Goal: Task Accomplishment & Management: Manage account settings

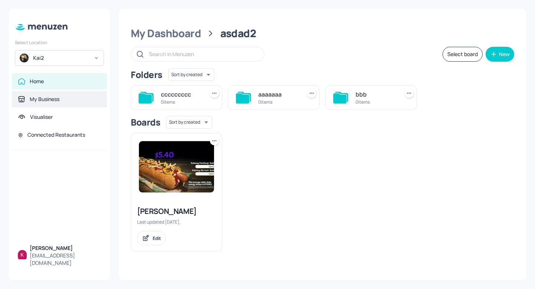
click at [74, 92] on div "My Business" at bounding box center [59, 99] width 95 height 16
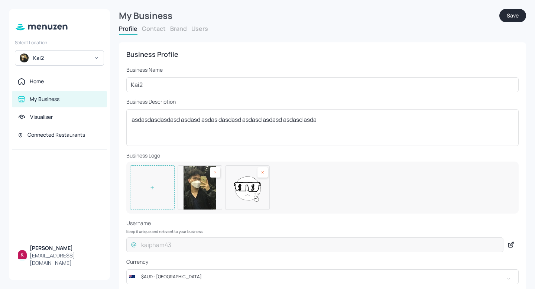
click at [200, 27] on button "Users" at bounding box center [199, 29] width 17 height 8
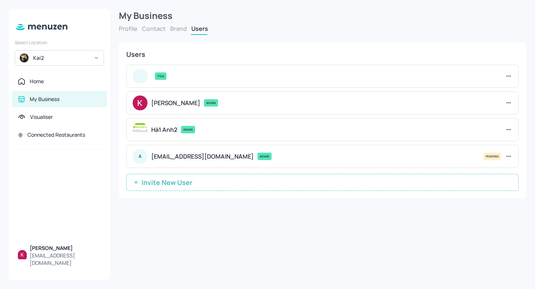
click at [222, 185] on button "Invite New User" at bounding box center [322, 182] width 393 height 17
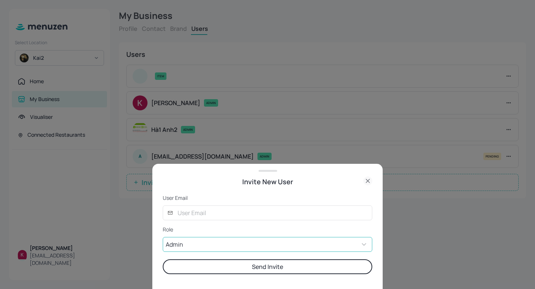
click at [269, 248] on body "Select Location [GEOGRAPHIC_DATA] Home My Business Visualiser Connected Restaur…" at bounding box center [267, 144] width 535 height 289
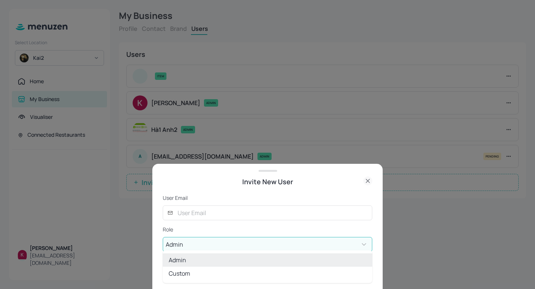
click at [200, 275] on li "Custom" at bounding box center [268, 273] width 210 height 13
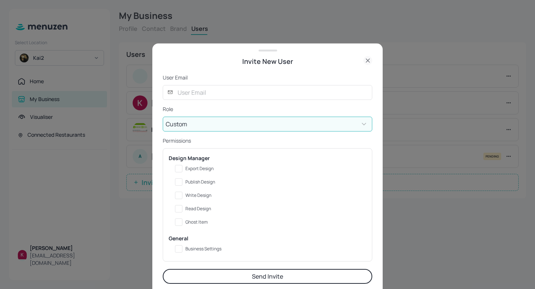
scroll to position [9, 0]
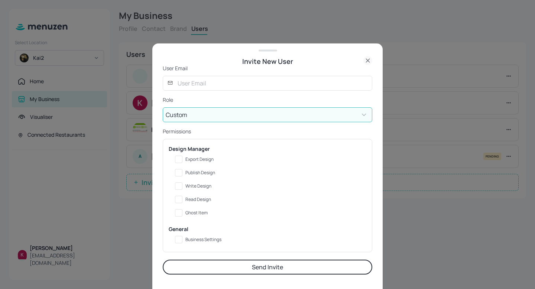
click at [133, 235] on div at bounding box center [267, 144] width 535 height 289
type input "ADMIN"
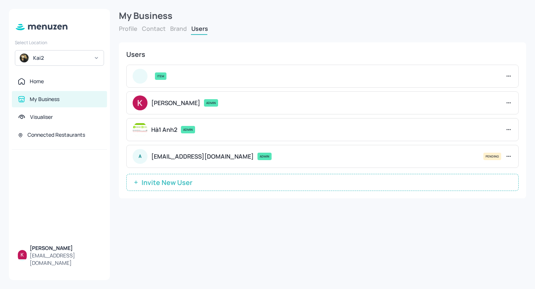
click at [176, 186] on span "Invite New User" at bounding box center [167, 182] width 58 height 7
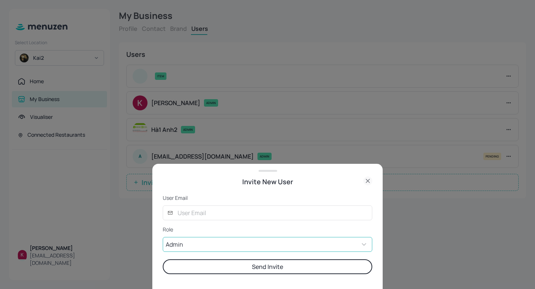
click at [183, 244] on body "Select Location [GEOGRAPHIC_DATA] Home My Business Visualiser Connected Restaur…" at bounding box center [267, 144] width 535 height 289
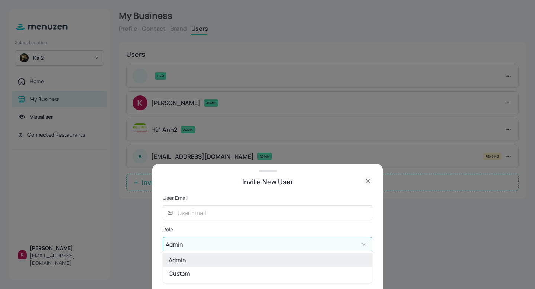
click at [183, 271] on li "Custom" at bounding box center [268, 273] width 210 height 13
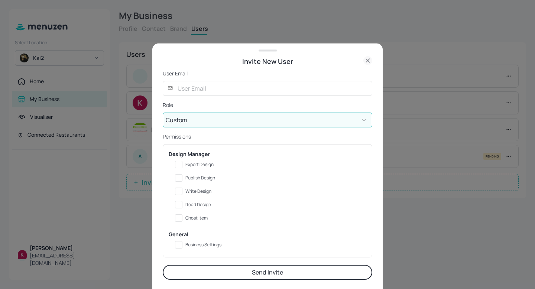
scroll to position [4, 0]
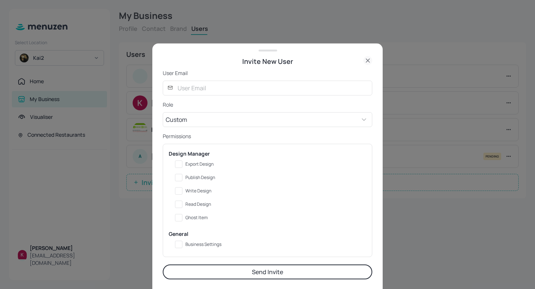
click at [38, 157] on div at bounding box center [267, 144] width 535 height 289
type input "ADMIN"
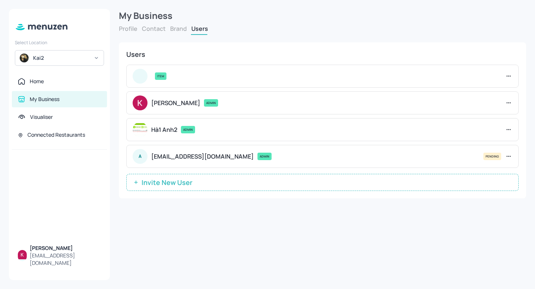
click at [84, 53] on div "Kai2" at bounding box center [59, 58] width 89 height 16
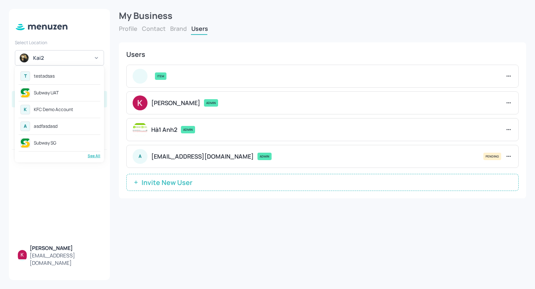
click at [64, 76] on div "T testadsas" at bounding box center [60, 76] width 82 height 13
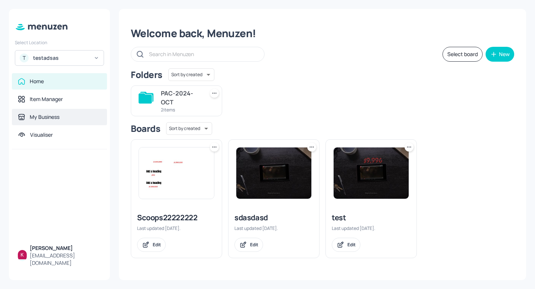
click at [65, 110] on div "My Business" at bounding box center [59, 117] width 95 height 16
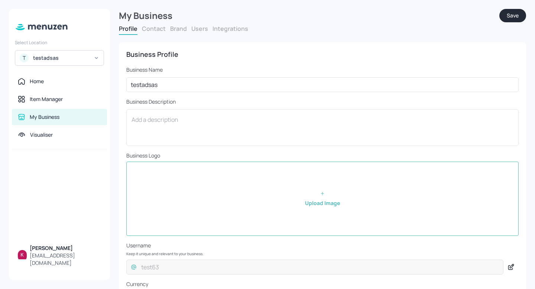
click at [202, 32] on button "Users" at bounding box center [199, 29] width 17 height 8
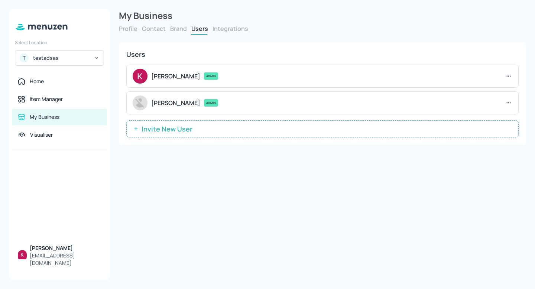
click at [244, 126] on button "Invite New User" at bounding box center [322, 128] width 393 height 17
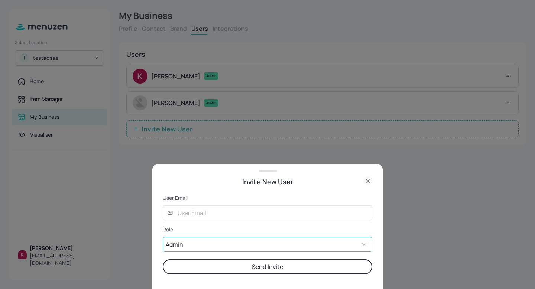
click at [286, 238] on body "Select Location T testadsas Home Item Manager My Business Visualiser Kai Pham k…" at bounding box center [267, 144] width 535 height 289
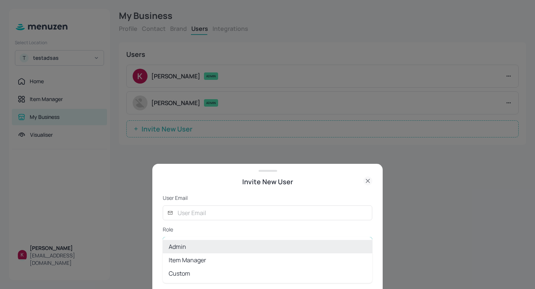
click at [246, 270] on li "Custom" at bounding box center [268, 273] width 210 height 13
type input "CUSTOM"
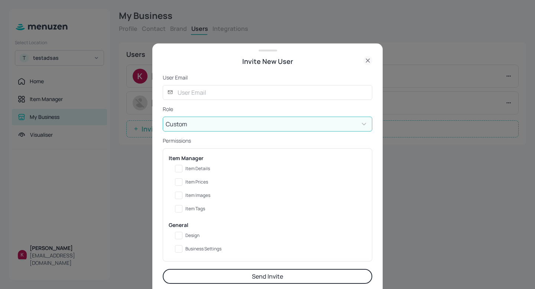
scroll to position [9, 0]
